Goal: Task Accomplishment & Management: Manage account settings

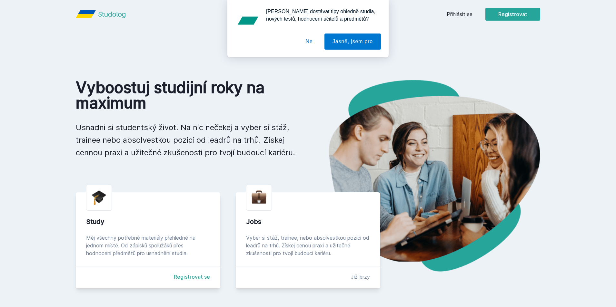
click at [462, 17] on div "[PERSON_NAME] dostávat tipy ohledně studia, nových testů, hodnocení učitelů a p…" at bounding box center [308, 28] width 616 height 57
click at [351, 41] on button "Jasně, jsem pro" at bounding box center [352, 42] width 56 height 16
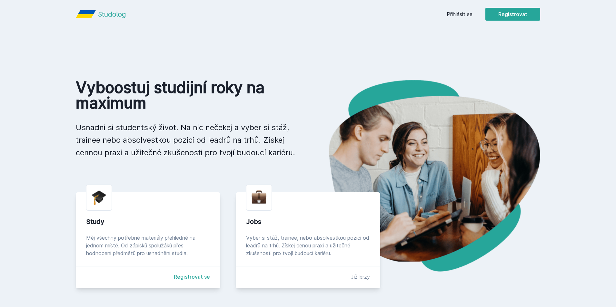
click at [451, 14] on link "Přihlásit se" at bounding box center [459, 14] width 26 height 8
click at [461, 17] on link "Přihlásit se" at bounding box center [459, 14] width 26 height 8
